Goal: Task Accomplishment & Management: Complete application form

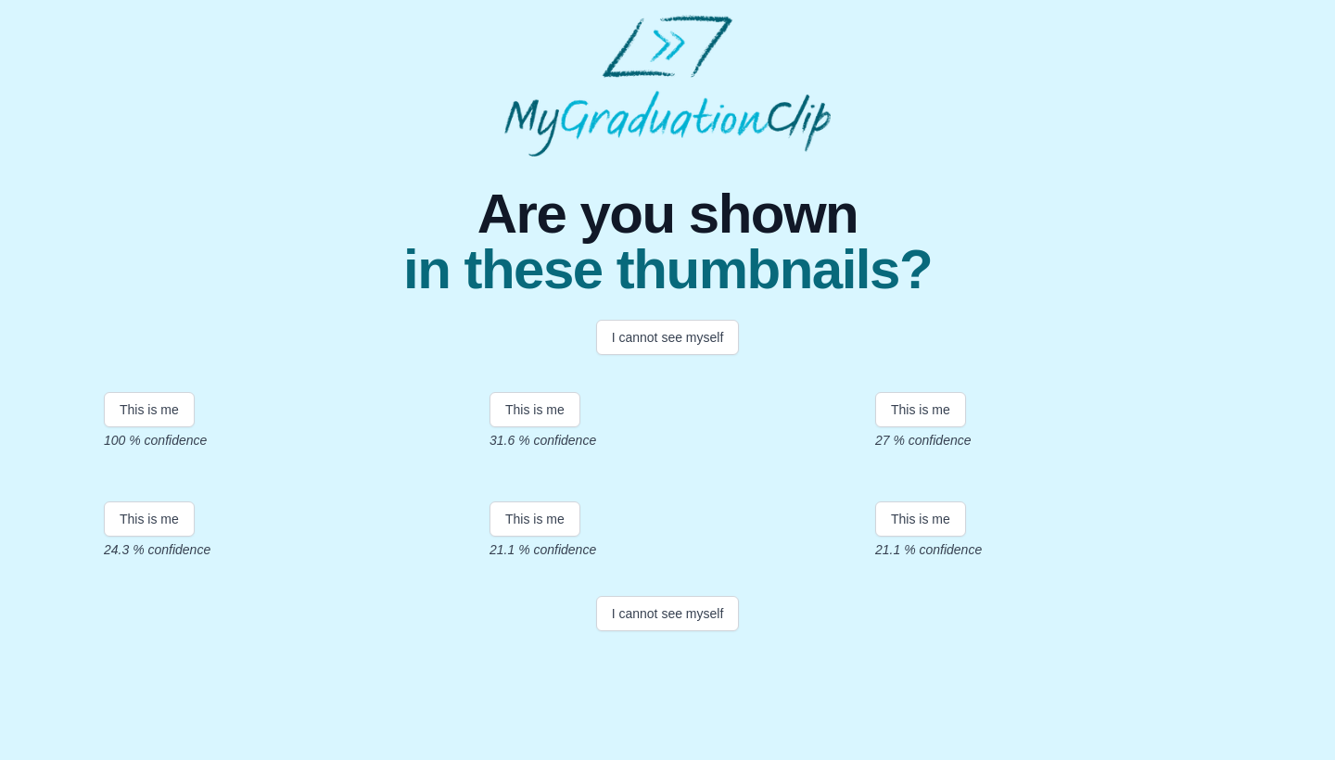
scroll to position [294, 0]
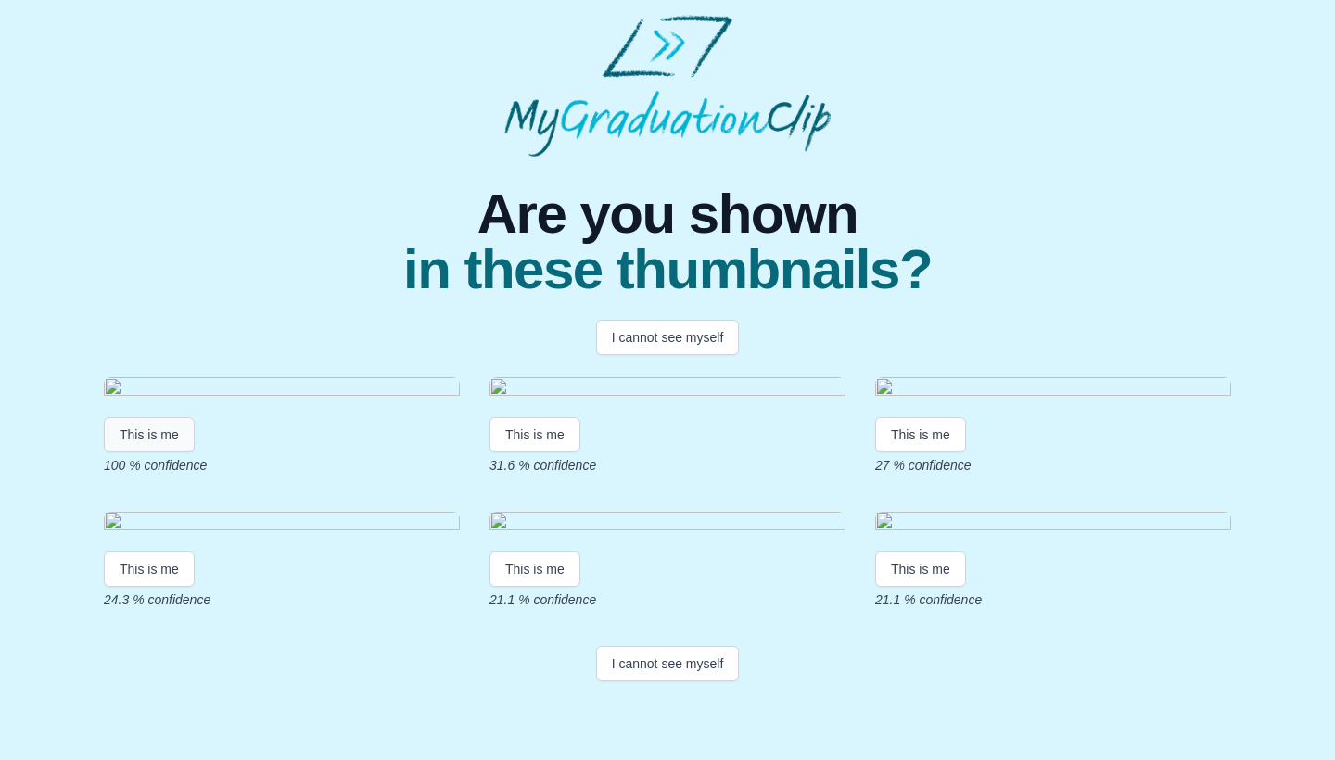
click at [163, 417] on button "This is me" at bounding box center [149, 434] width 91 height 35
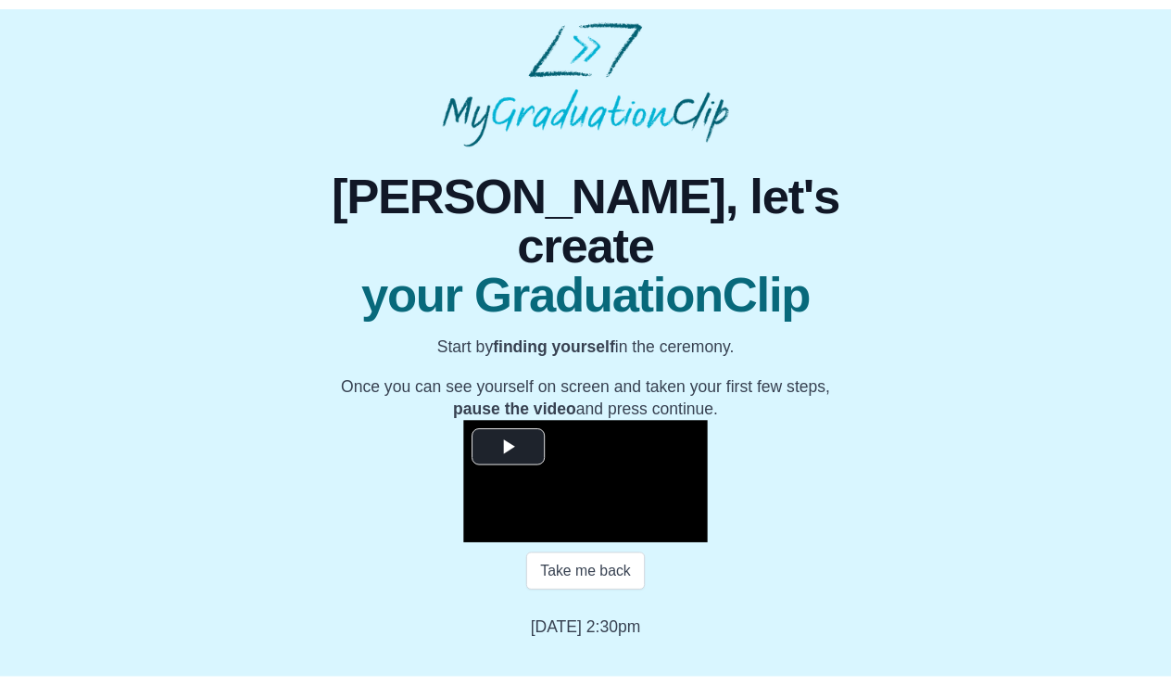
scroll to position [153, 0]
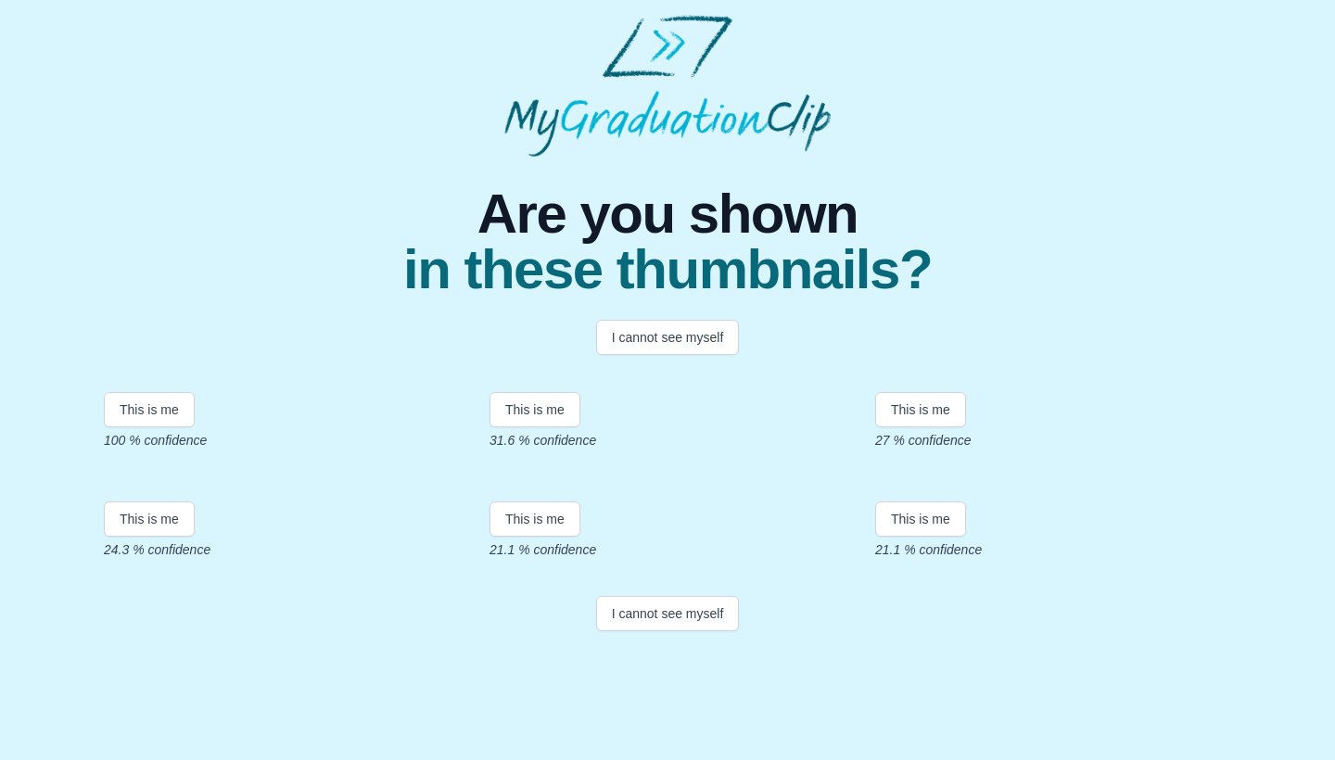
scroll to position [241, 0]
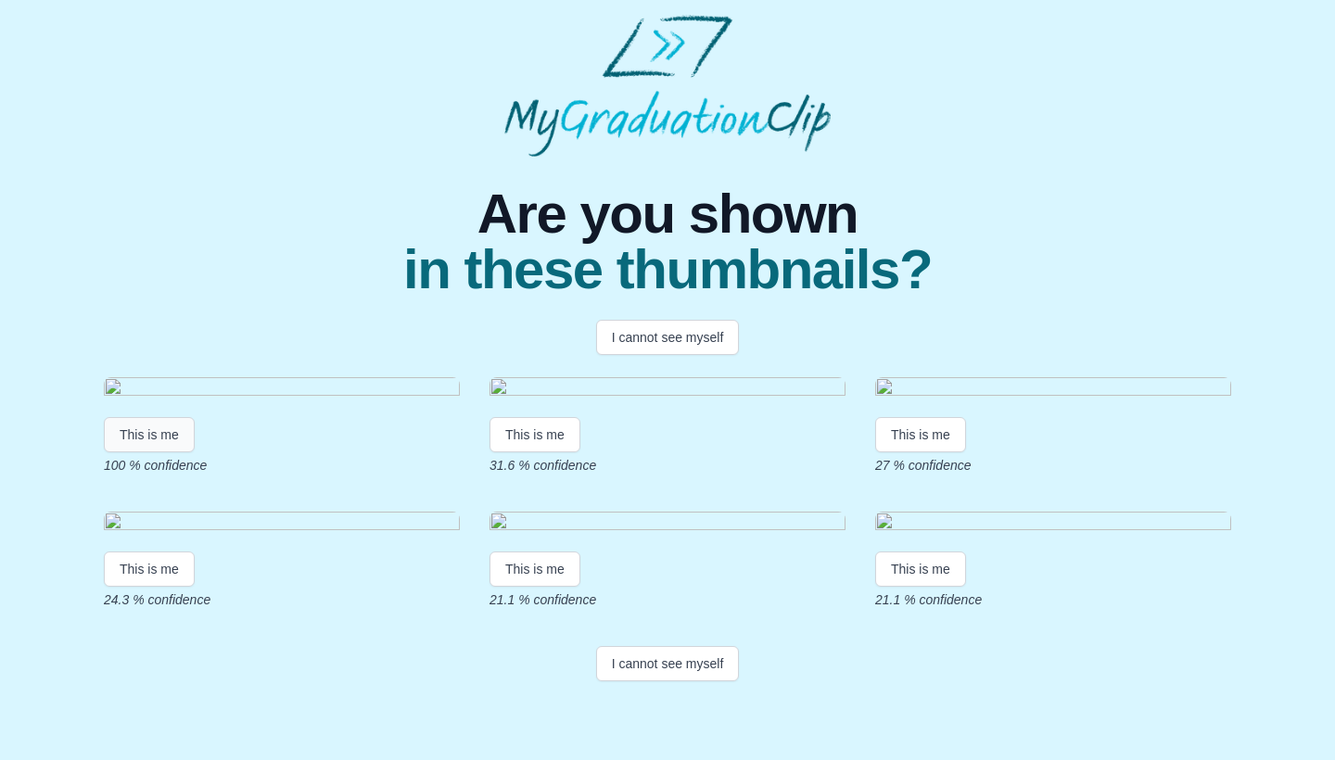
click at [177, 417] on button "This is me" at bounding box center [149, 434] width 91 height 35
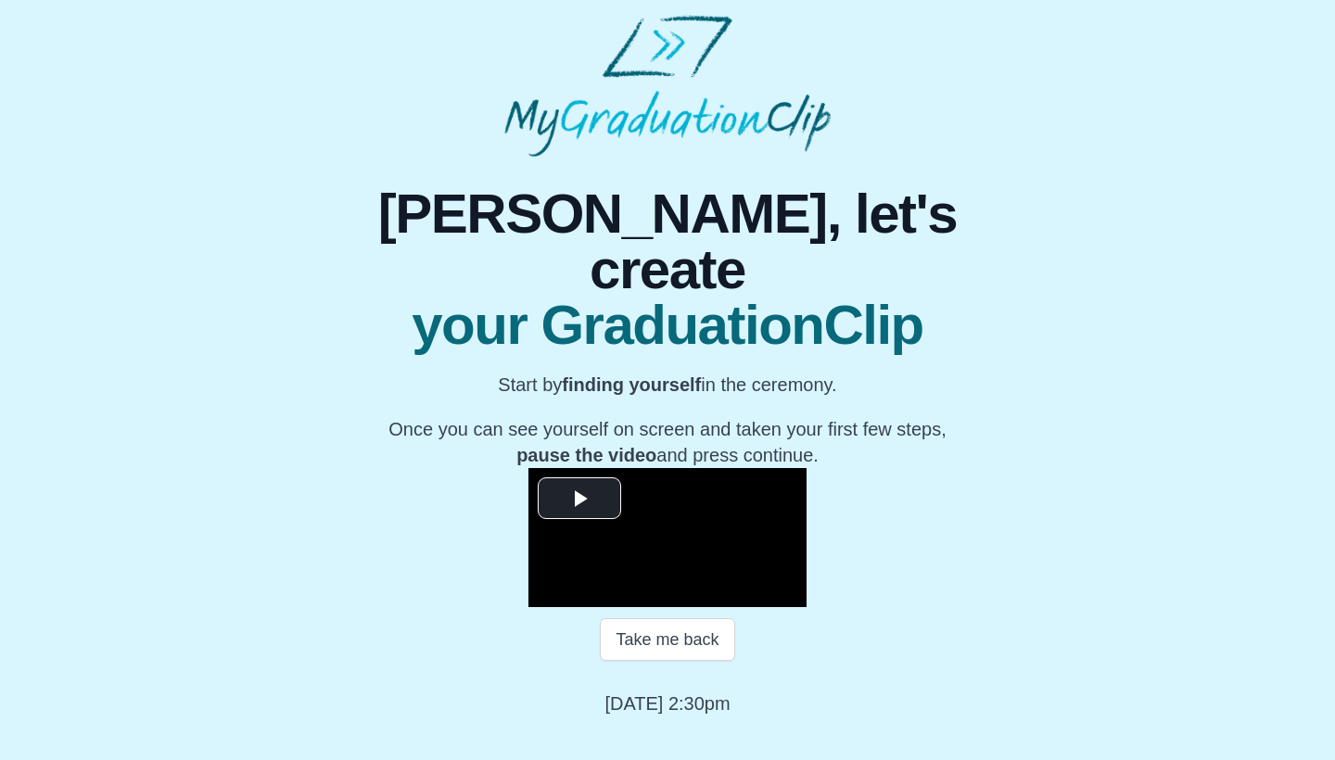
scroll to position [153, 0]
click at [579, 499] on span "Video Player" at bounding box center [579, 499] width 0 height 0
click at [547, 593] on span "Video Player" at bounding box center [547, 593] width 0 height 0
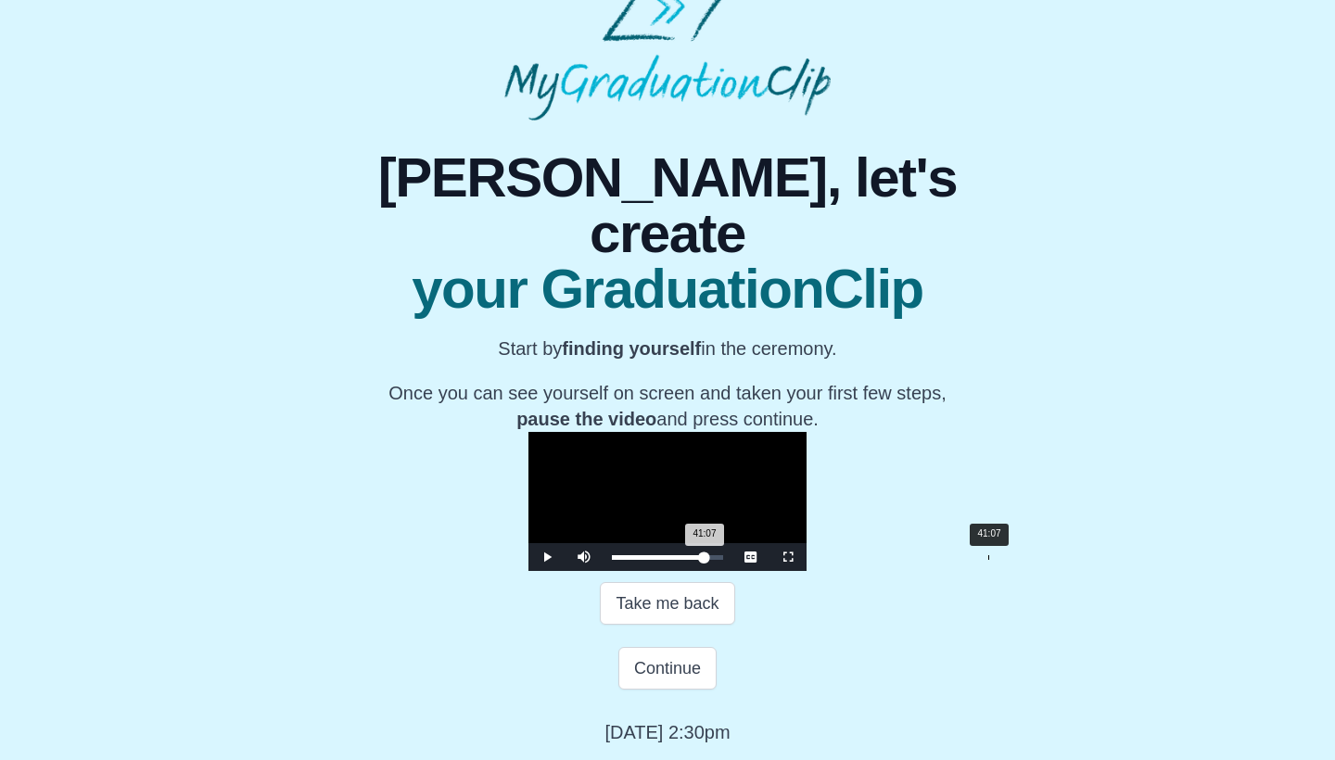
drag, startPoint x: 906, startPoint y: 623, endPoint x: 793, endPoint y: 625, distance: 113.1
click at [732, 571] on div "Loaded : 0% 41:07 41:07 Progress : 0%" at bounding box center [667, 557] width 130 height 28
click at [547, 557] on span "Video Player" at bounding box center [547, 557] width 0 height 0
click at [723, 560] on div "Loaded : 0% 44:28 42:38 Progress : 0%" at bounding box center [667, 557] width 111 height 5
click at [723, 560] on div "Loaded : 0% 48:55 44:22 Progress : 0%" at bounding box center [667, 557] width 111 height 5
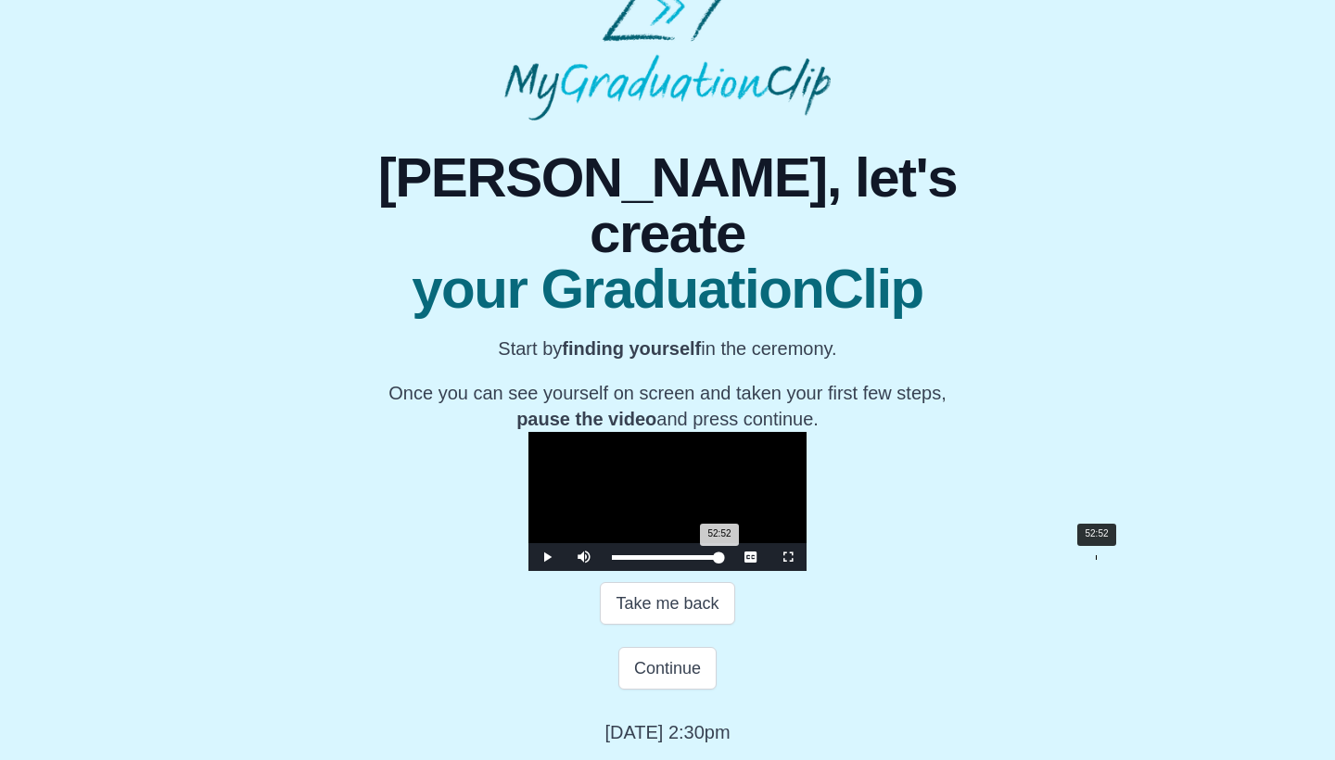
drag, startPoint x: 865, startPoint y: 619, endPoint x: 901, endPoint y: 622, distance: 36.3
click at [719, 560] on div "52:52 Progress : 0%" at bounding box center [666, 557] width 108 height 5
click at [547, 557] on span "Video Player" at bounding box center [547, 557] width 0 height 0
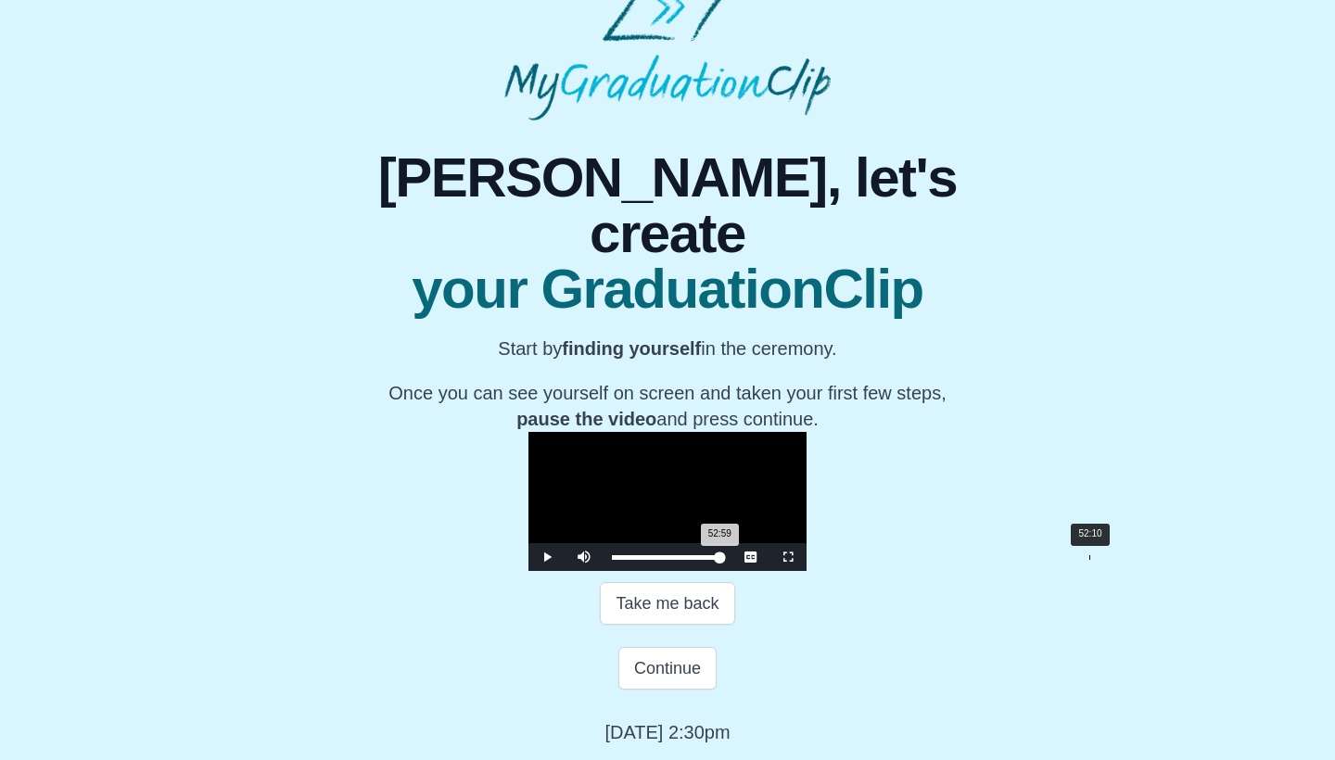
click at [719, 560] on div "52:59 Progress : 0%" at bounding box center [666, 557] width 108 height 5
click at [547, 557] on span "Video Player" at bounding box center [547, 557] width 0 height 0
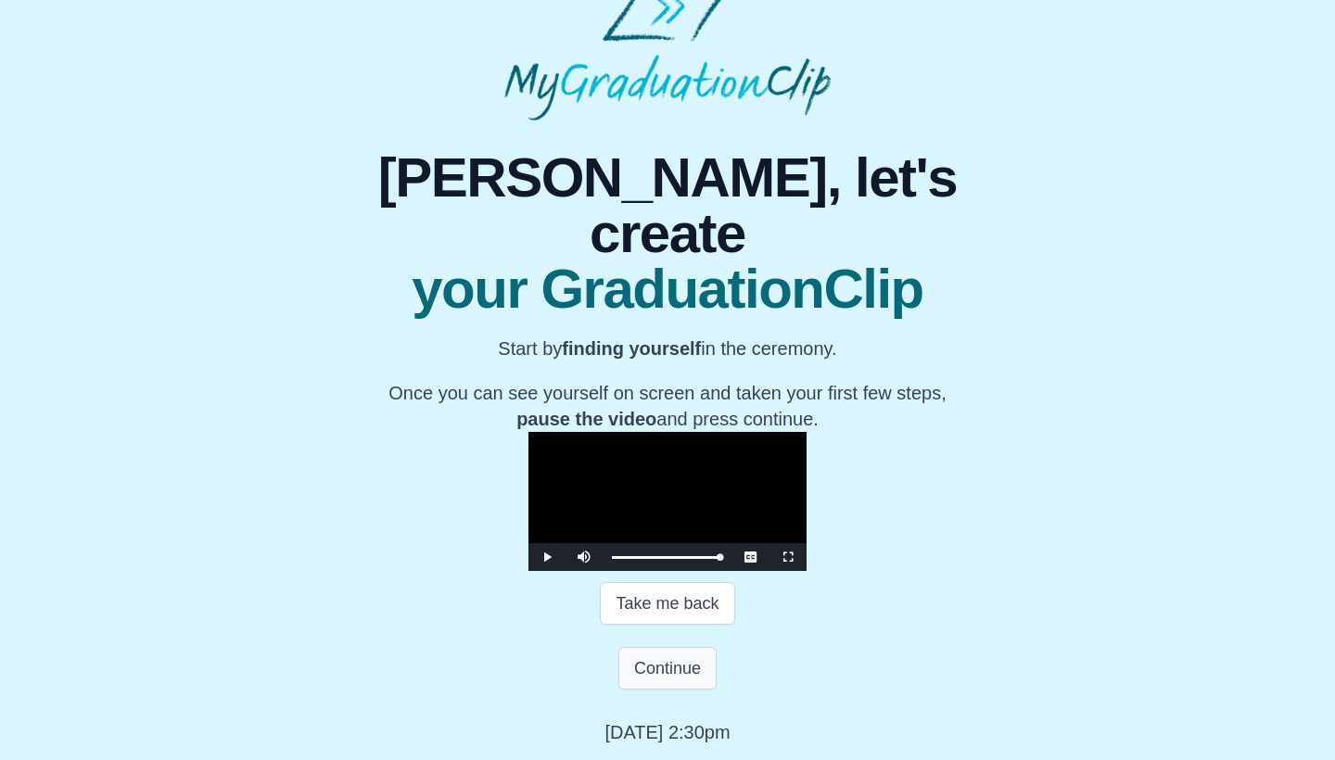
click at [681, 690] on button "Continue" at bounding box center [667, 668] width 98 height 43
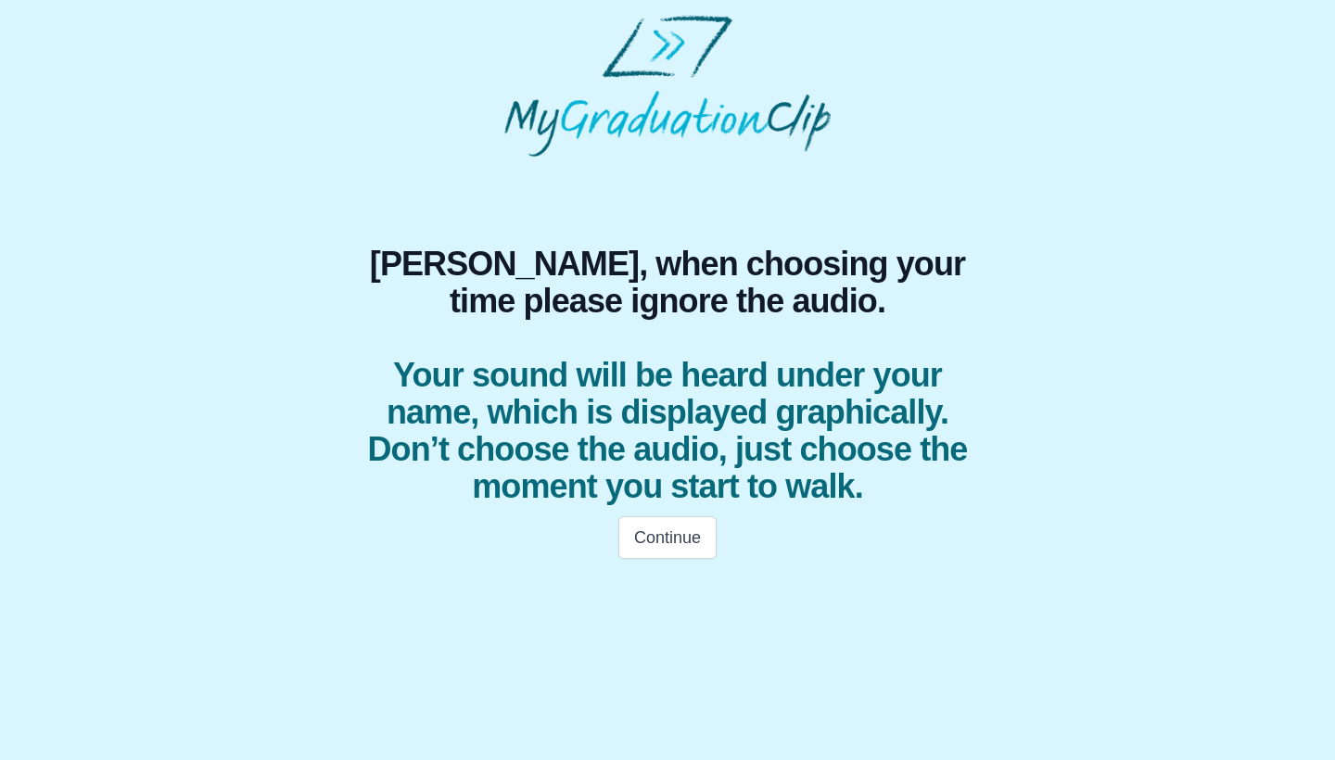
scroll to position [0, 0]
click at [667, 544] on button "Continue" at bounding box center [667, 537] width 98 height 43
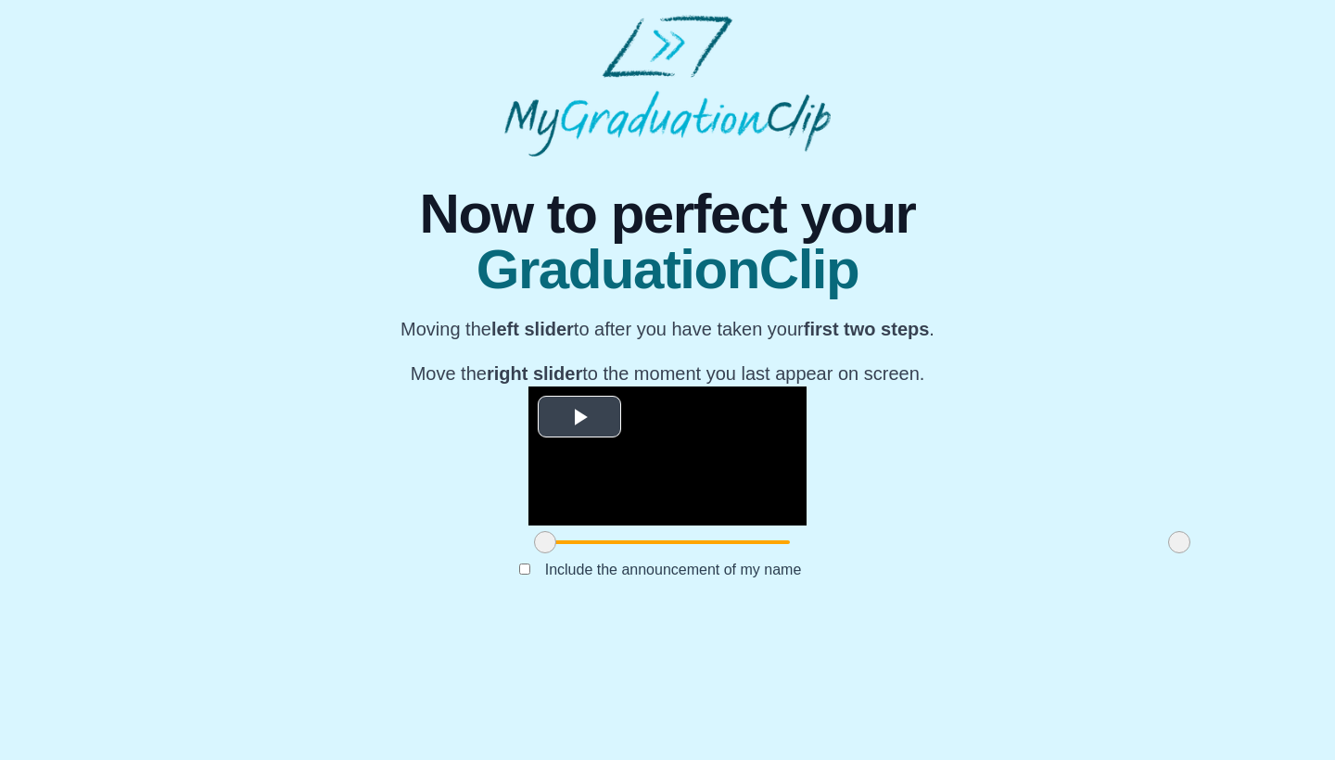
scroll to position [108, 0]
click at [579, 417] on span "Video Player" at bounding box center [579, 417] width 0 height 0
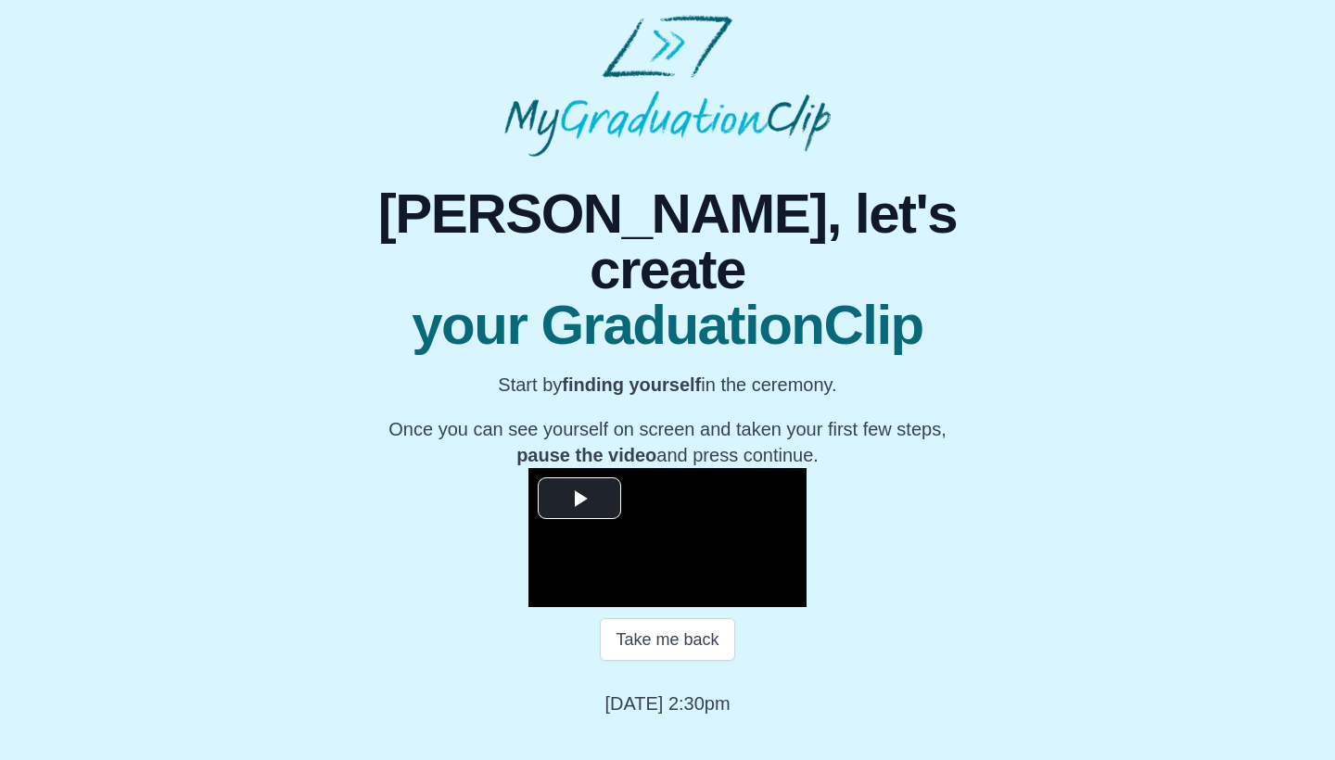
scroll to position [153, 0]
